Goal: Information Seeking & Learning: Learn about a topic

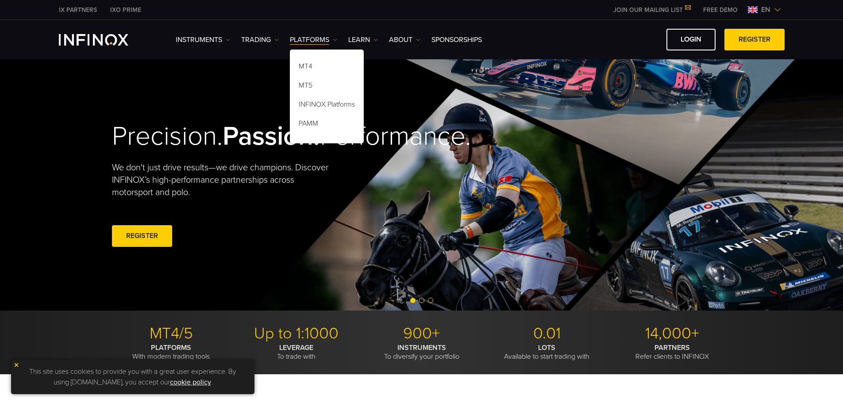
click at [316, 105] on link "INFINOX Platforms" at bounding box center [327, 105] width 74 height 19
click at [339, 103] on link "INFINOX Platforms" at bounding box center [327, 105] width 74 height 19
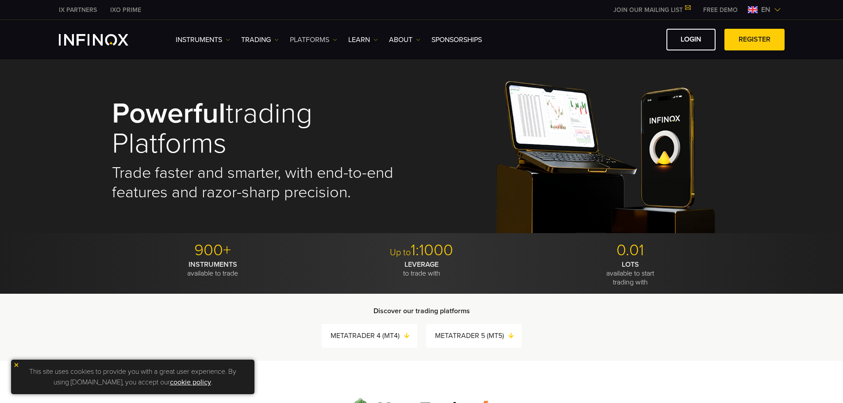
click at [313, 42] on link "PLATFORMS" at bounding box center [313, 39] width 47 height 11
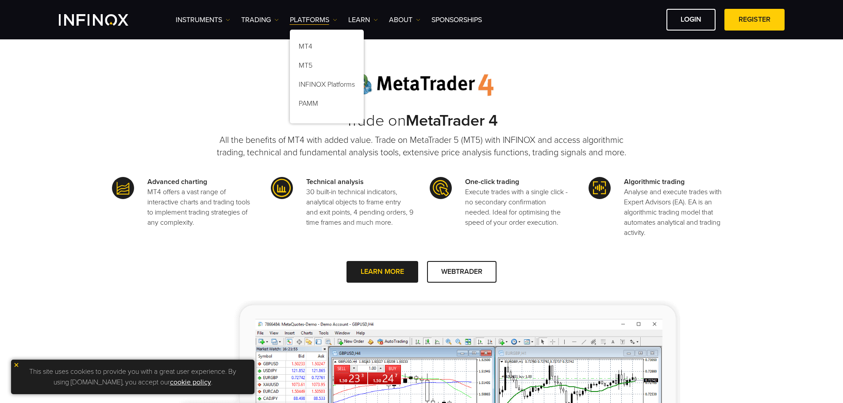
scroll to position [398, 0]
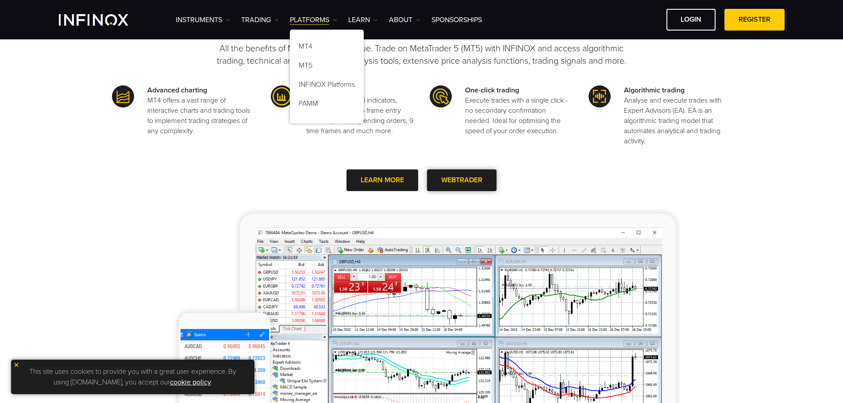
click at [462, 180] on span at bounding box center [462, 180] width 0 height 0
